Goal: Task Accomplishment & Management: Use online tool/utility

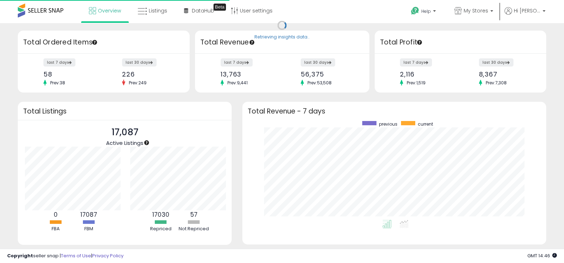
scroll to position [99, 289]
click at [151, 11] on span "Listings" at bounding box center [158, 10] width 18 height 7
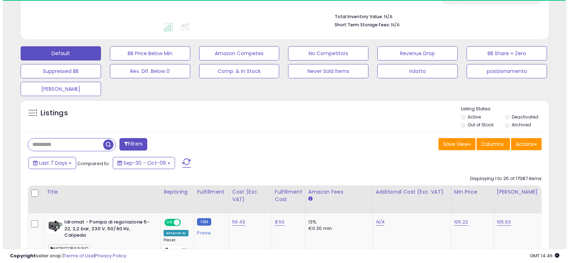
scroll to position [213, 0]
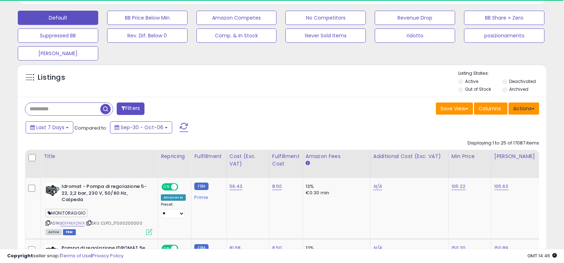
click at [521, 112] on button "Actions" at bounding box center [523, 108] width 31 height 12
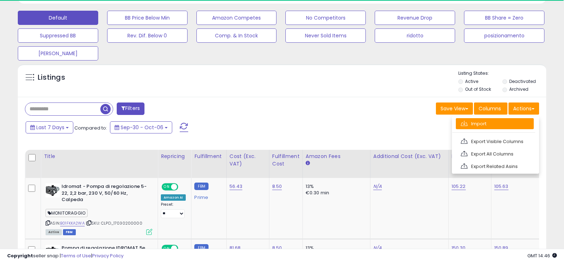
click at [480, 124] on link "Import" at bounding box center [494, 123] width 78 height 11
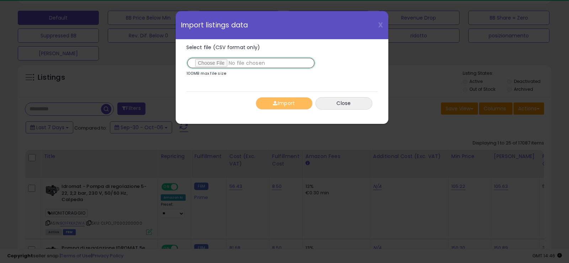
click at [209, 65] on input "Select file (CSV format only)" at bounding box center [250, 63] width 129 height 12
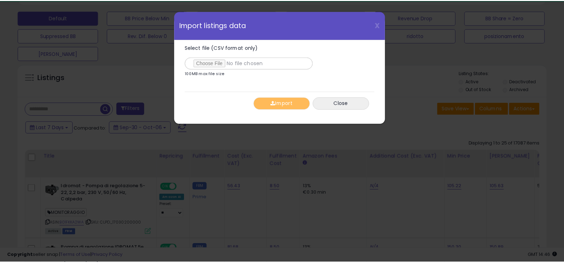
scroll to position [146, 309]
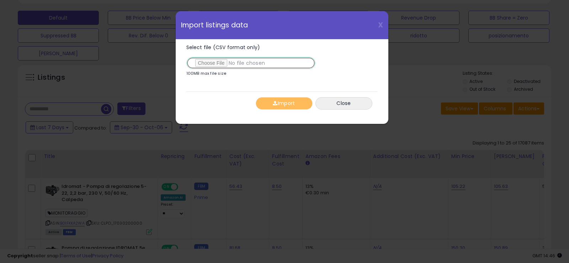
type input "**********"
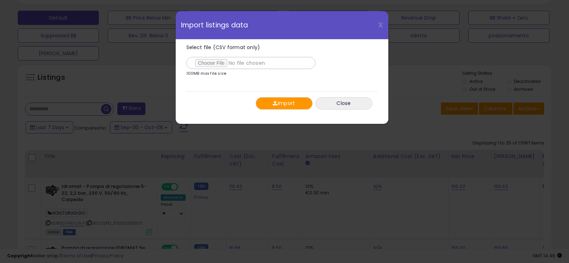
click at [292, 107] on button "Import" at bounding box center [284, 103] width 57 height 12
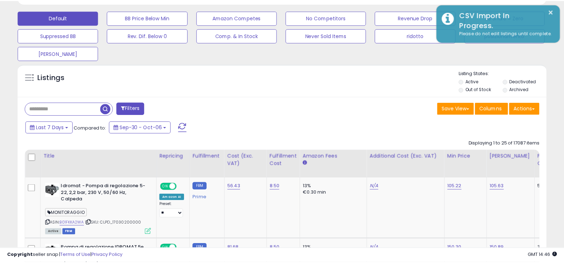
scroll to position [355429, 355269]
